Goal: Task Accomplishment & Management: Manage account settings

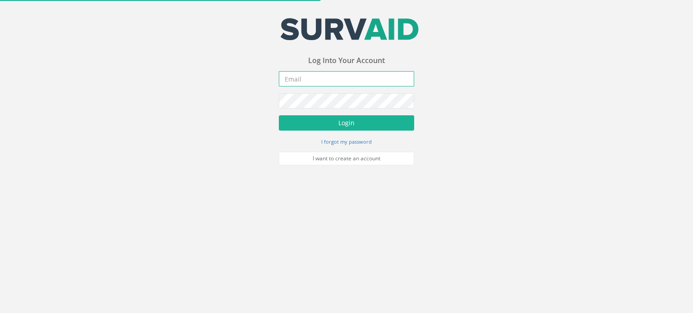
type input "[EMAIL_ADDRESS][DOMAIN_NAME]"
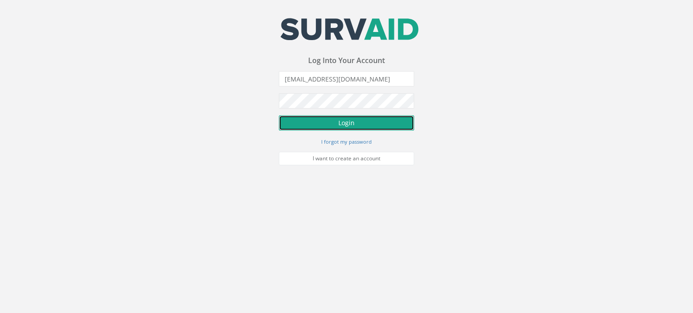
click at [360, 120] on button "Login" at bounding box center [346, 122] width 135 height 15
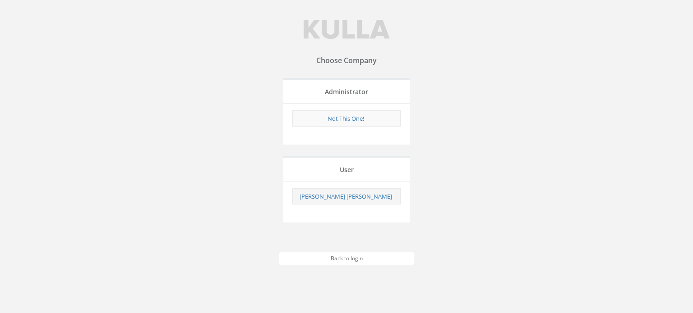
click at [335, 201] on td "[PERSON_NAME] [PERSON_NAME]" at bounding box center [347, 196] width 108 height 16
click at [347, 196] on link "[PERSON_NAME] [PERSON_NAME]" at bounding box center [345, 197] width 92 height 8
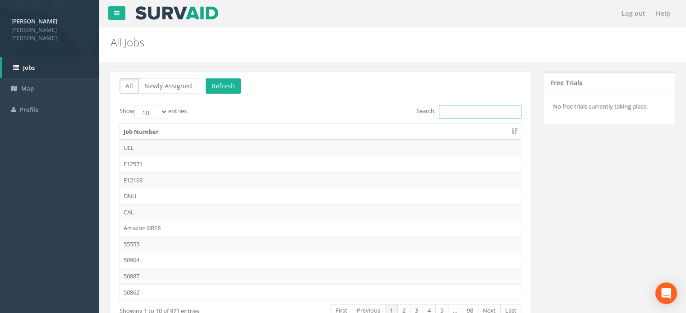
click at [485, 110] on input "Search:" at bounding box center [480, 112] width 83 height 14
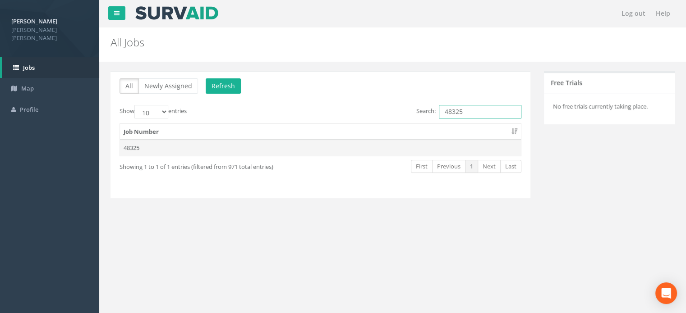
type input "48325"
click at [132, 145] on td "48325" at bounding box center [320, 148] width 401 height 16
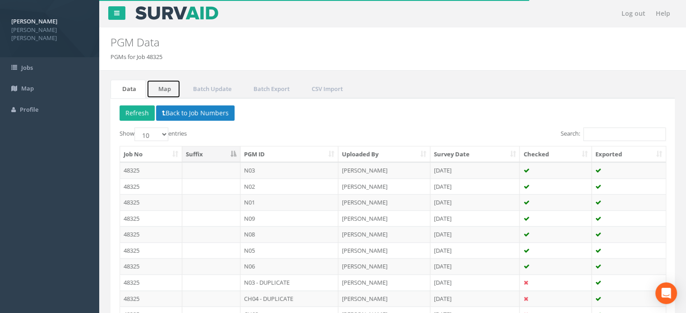
click at [159, 86] on link "Map" at bounding box center [164, 89] width 34 height 18
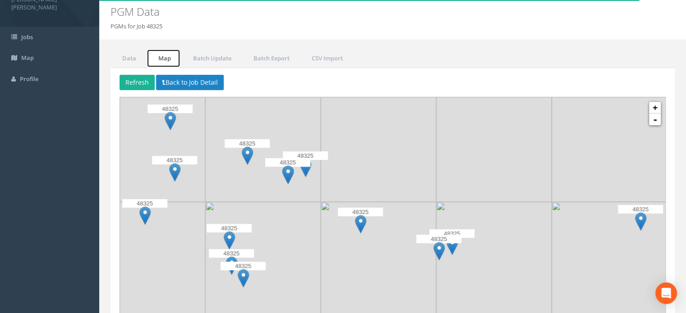
scroll to position [78, 0]
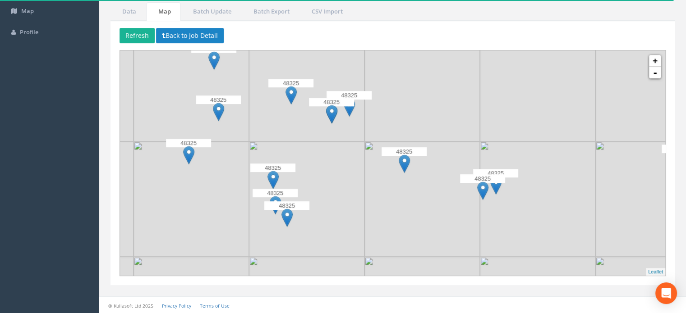
drag, startPoint x: 239, startPoint y: 158, endPoint x: 285, endPoint y: 143, distance: 48.2
click at [285, 143] on img at bounding box center [306, 199] width 115 height 115
click at [652, 58] on link "+" at bounding box center [655, 61] width 12 height 12
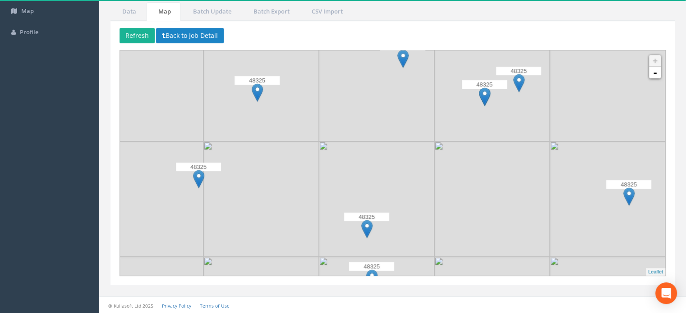
drag, startPoint x: 265, startPoint y: 111, endPoint x: 479, endPoint y: 133, distance: 215.3
click at [479, 133] on img at bounding box center [491, 83] width 115 height 115
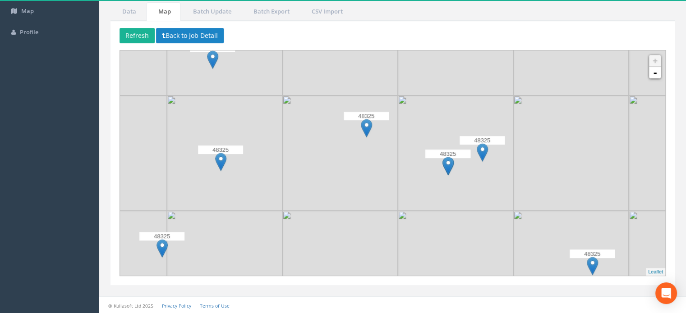
drag, startPoint x: 420, startPoint y: 202, endPoint x: 414, endPoint y: 227, distance: 26.0
click at [384, 270] on img at bounding box center [339, 268] width 115 height 115
click at [655, 70] on link "-" at bounding box center [655, 73] width 12 height 12
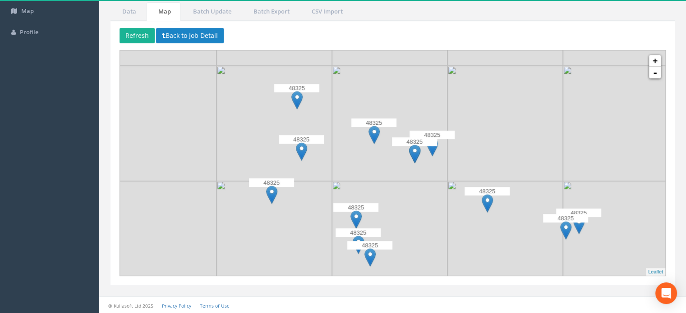
drag, startPoint x: 456, startPoint y: 173, endPoint x: 450, endPoint y: 167, distance: 8.3
click at [450, 167] on img at bounding box center [504, 123] width 115 height 115
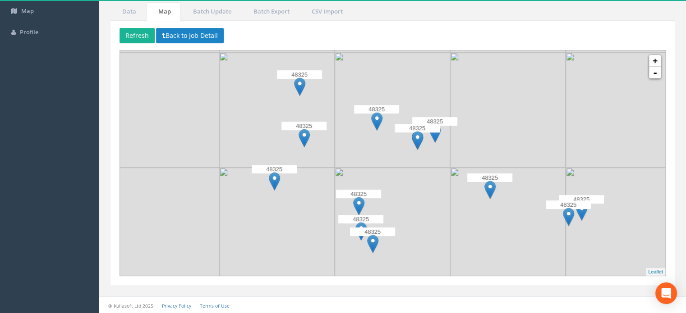
drag, startPoint x: 447, startPoint y: 203, endPoint x: 450, endPoint y: 189, distance: 14.2
click at [450, 189] on img at bounding box center [507, 225] width 115 height 115
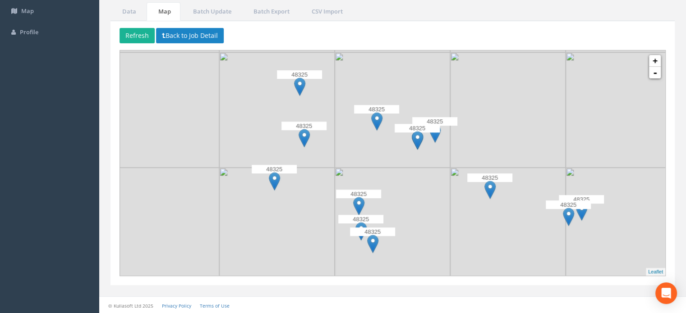
click at [495, 178] on p "48325" at bounding box center [489, 178] width 45 height 9
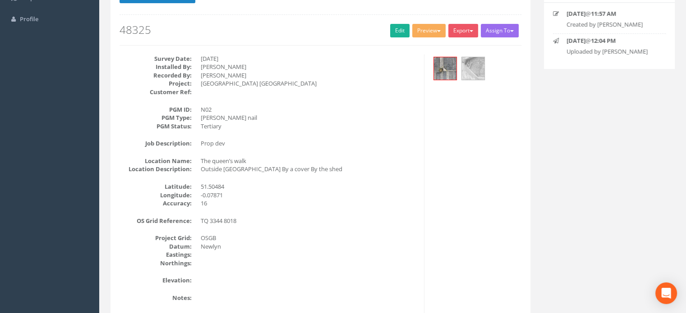
scroll to position [0, 0]
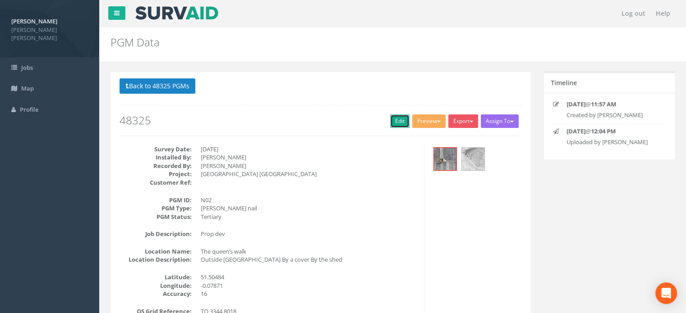
click at [397, 124] on link "Edit" at bounding box center [399, 122] width 19 height 14
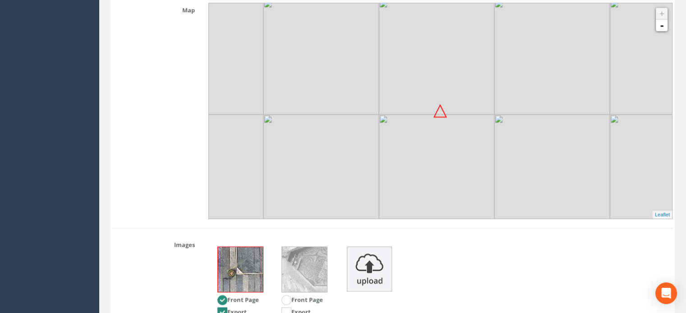
scroll to position [1082, 0]
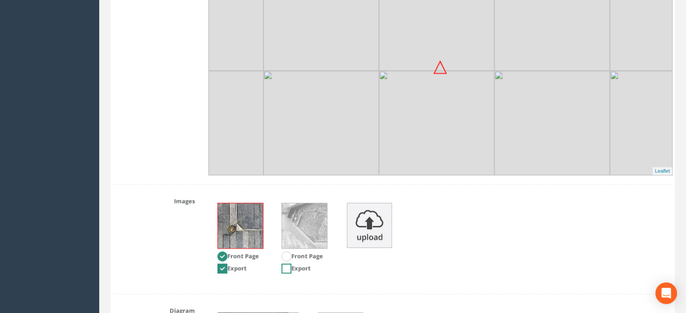
click at [285, 267] on ins at bounding box center [286, 269] width 10 height 10
checkbox input "true"
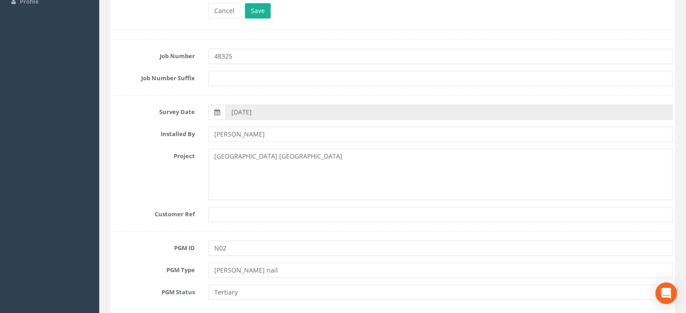
scroll to position [0, 0]
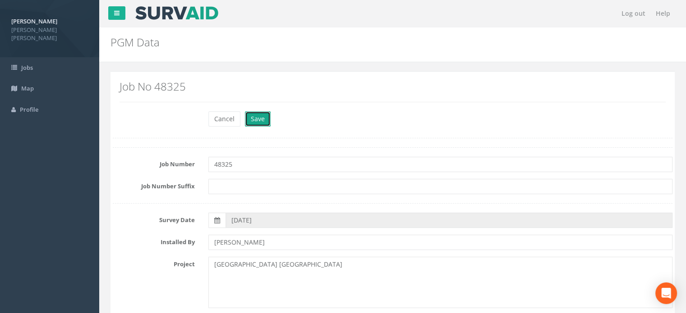
click at [257, 123] on button "Save" at bounding box center [258, 118] width 26 height 15
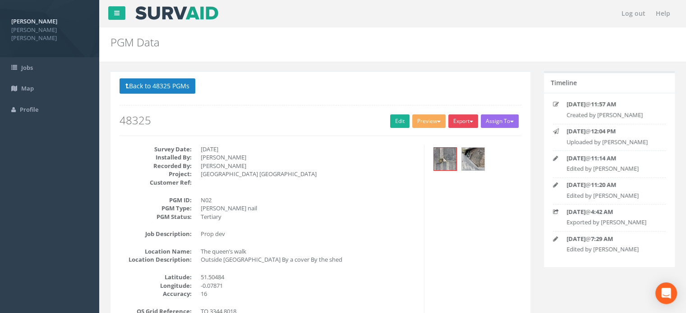
click at [451, 120] on button "Export" at bounding box center [463, 122] width 30 height 14
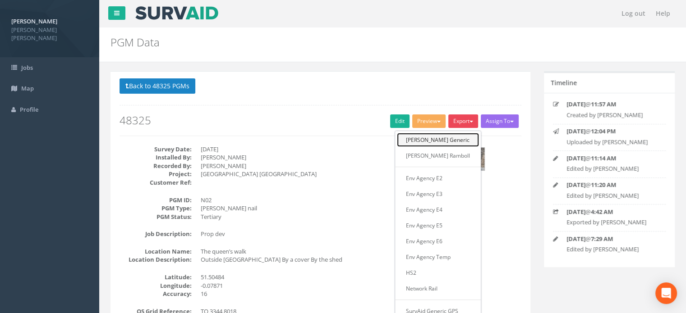
click at [450, 141] on link "[PERSON_NAME] Generic" at bounding box center [438, 140] width 82 height 14
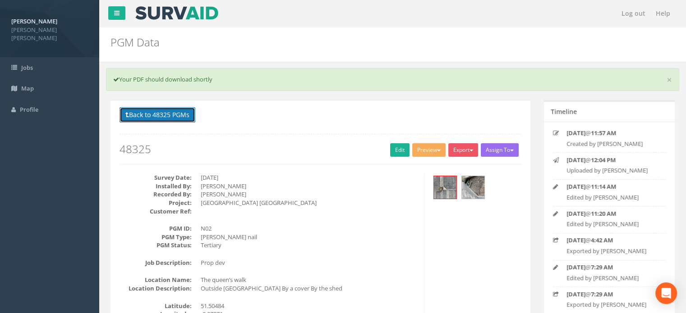
click at [138, 112] on button "Back to 48325 PGMs" at bounding box center [157, 114] width 76 height 15
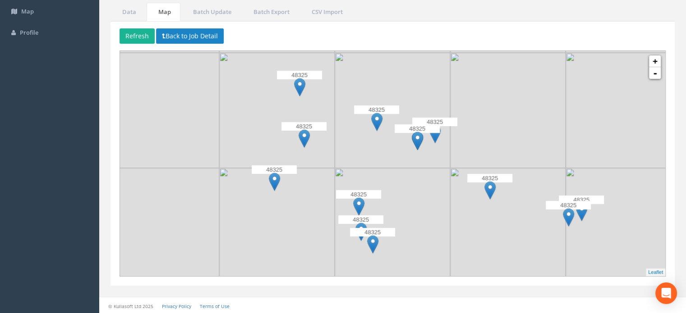
scroll to position [78, 0]
click at [59, 221] on div "[PERSON_NAME] [PERSON_NAME] Logout S Jobs Map Profile Log out Help PGM Data PGM…" at bounding box center [343, 118] width 686 height 392
click at [301, 82] on img at bounding box center [299, 87] width 11 height 18
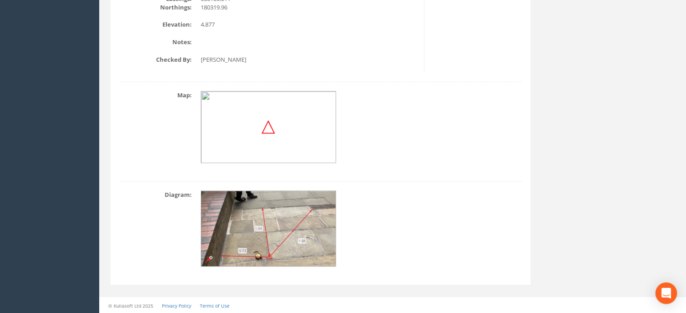
scroll to position [31, 0]
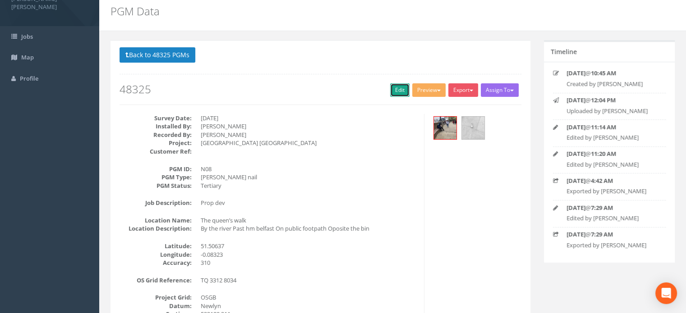
click at [394, 88] on link "Edit" at bounding box center [399, 90] width 19 height 14
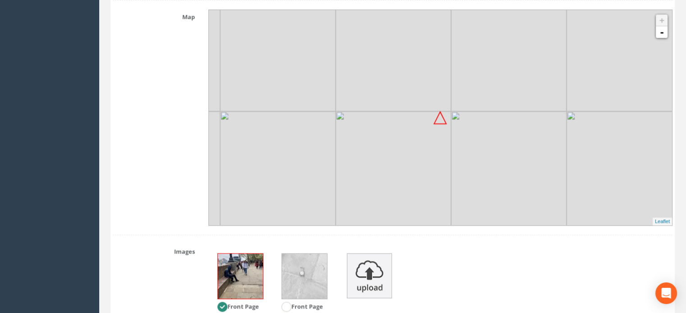
scroll to position [1215, 0]
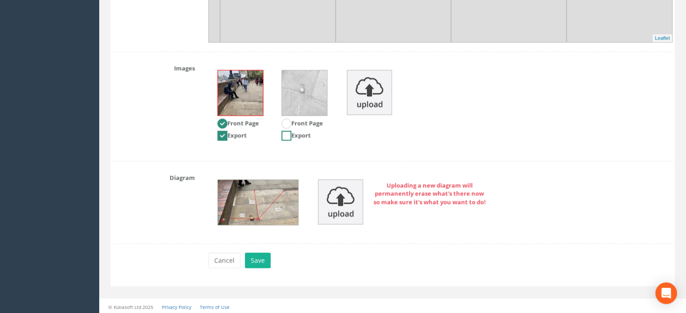
click at [288, 135] on ins at bounding box center [286, 136] width 10 height 10
checkbox input "true"
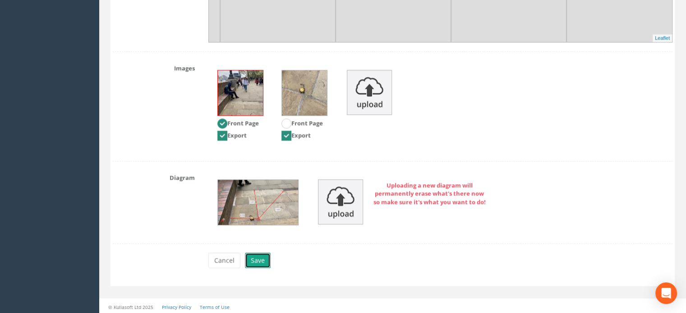
click at [253, 260] on button "Save" at bounding box center [258, 260] width 26 height 15
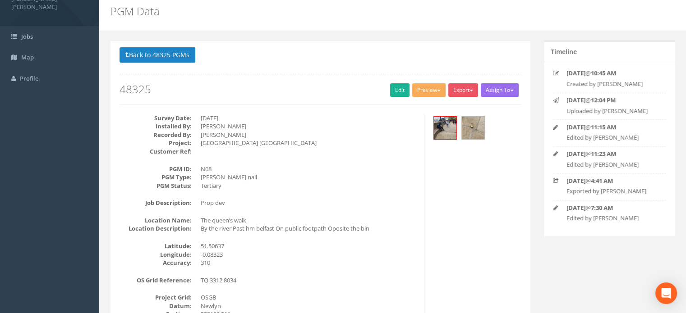
scroll to position [0, 0]
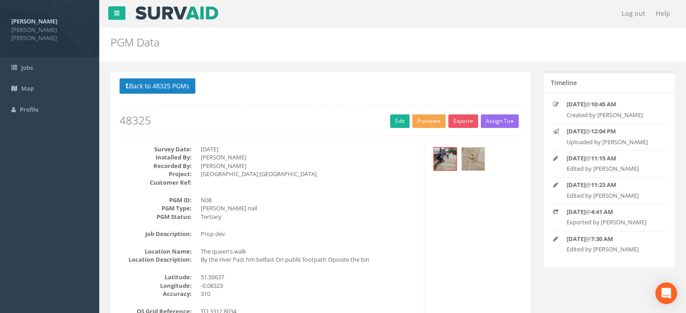
click at [427, 124] on button "Preview" at bounding box center [428, 122] width 33 height 14
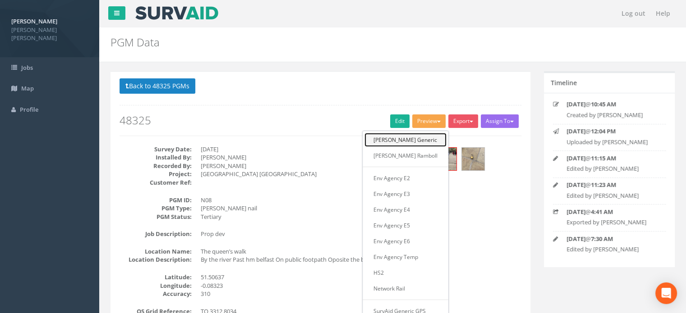
click at [409, 138] on link "[PERSON_NAME] Generic" at bounding box center [405, 140] width 82 height 14
